Goal: Information Seeking & Learning: Learn about a topic

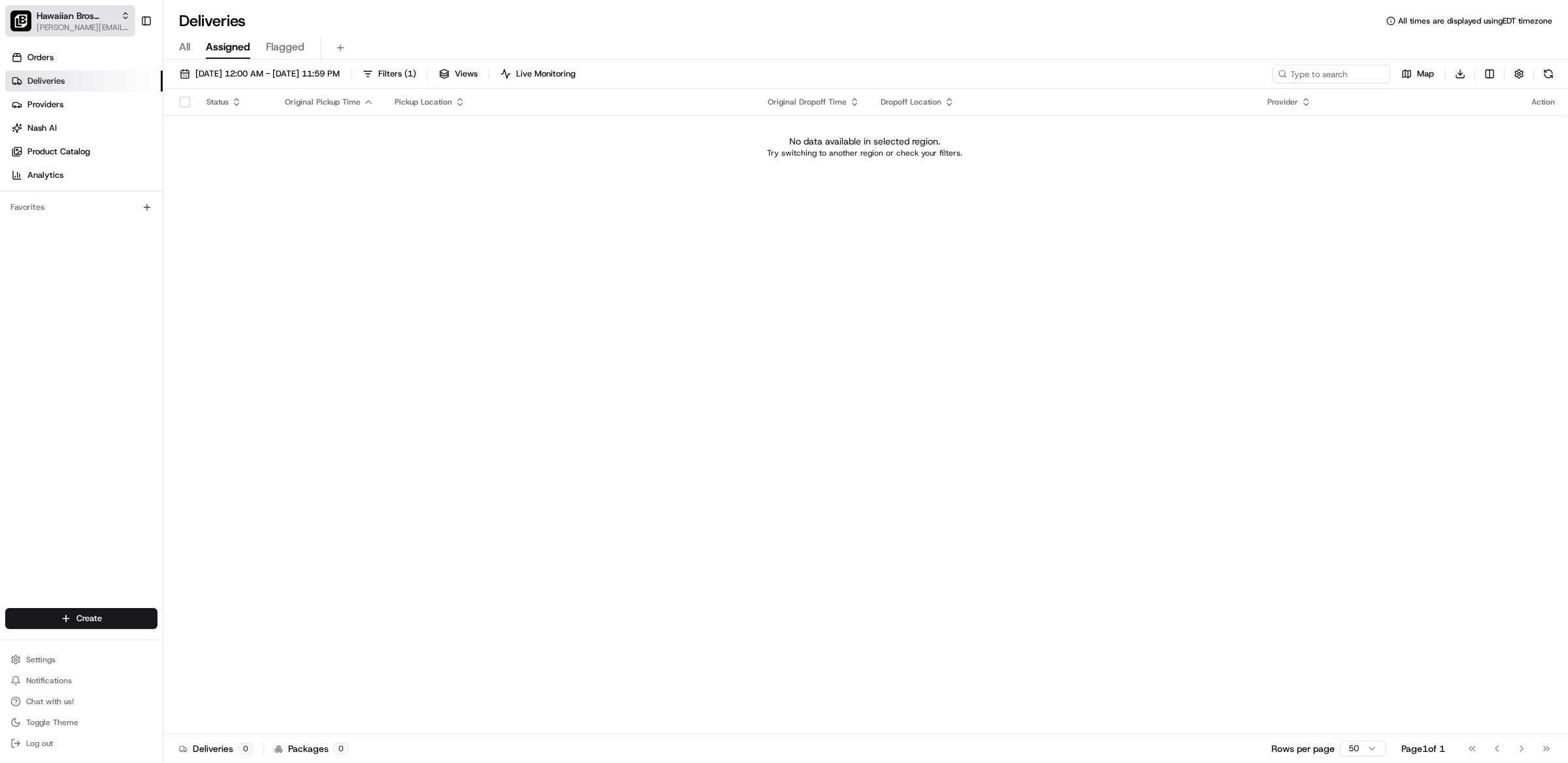
click at [48, 30] on span "[PERSON_NAME][EMAIL_ADDRESS][DOMAIN_NAME]" at bounding box center [83, 27] width 93 height 10
type input "chowly"
click at [158, 104] on div "Chowly" at bounding box center [235, 94] width 190 height 26
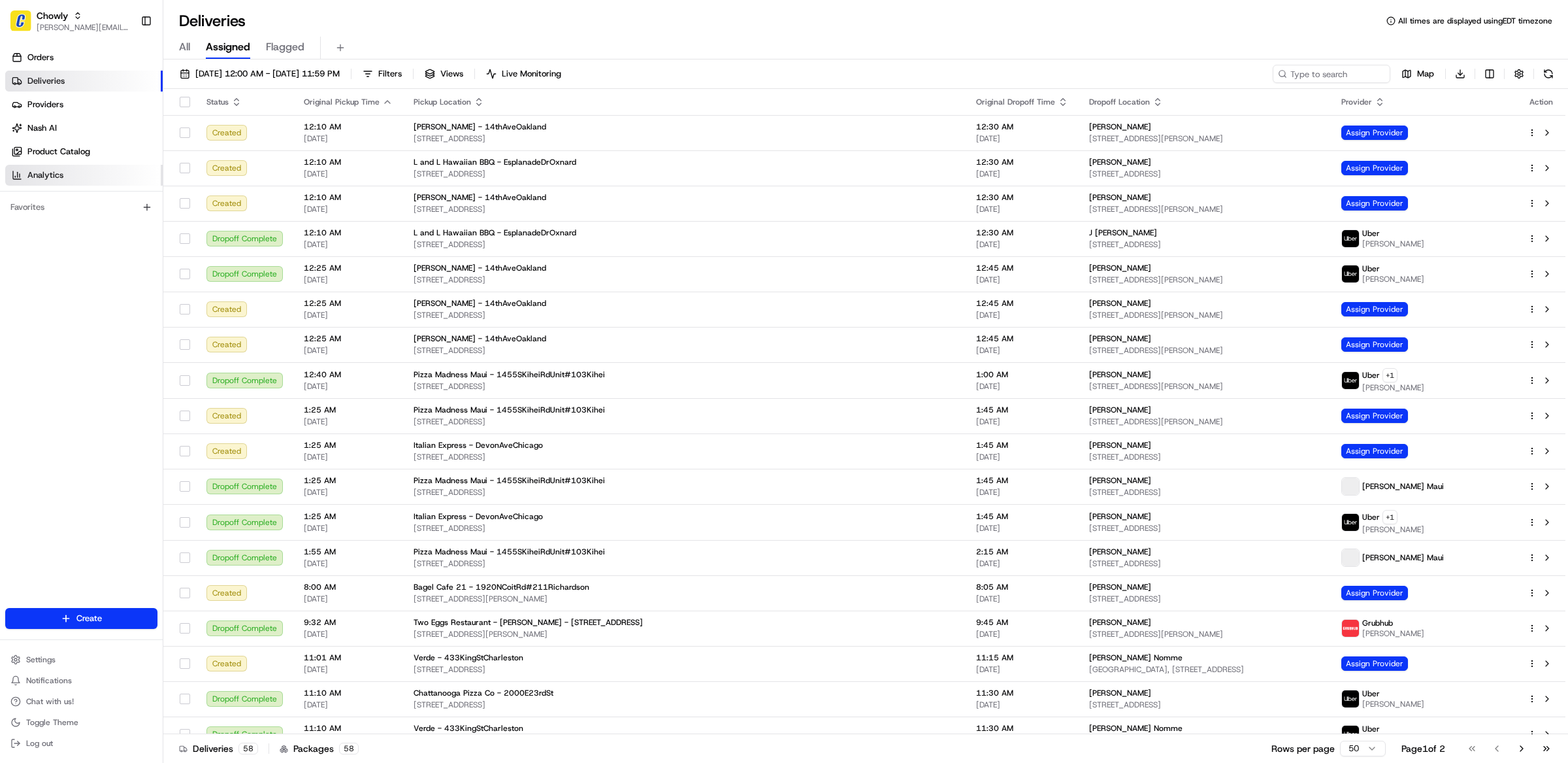
click at [55, 166] on link "Analytics" at bounding box center [84, 175] width 157 height 21
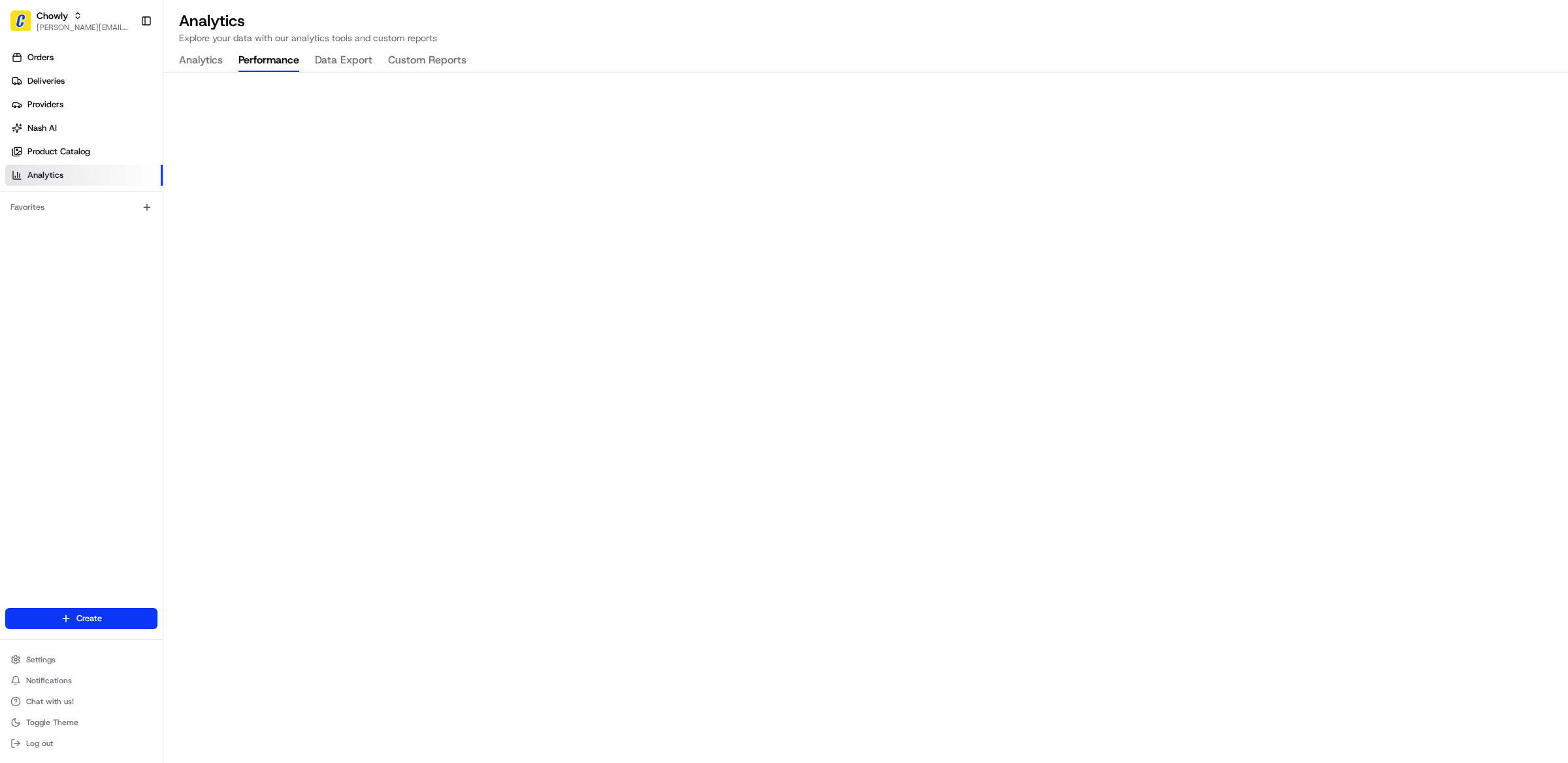
click at [263, 63] on button "Performance" at bounding box center [269, 61] width 61 height 22
